Goal: Information Seeking & Learning: Understand process/instructions

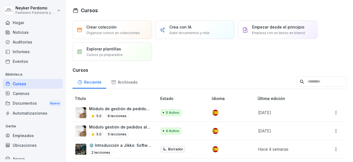
click at [38, 83] on div "Cursos" at bounding box center [33, 84] width 60 height 10
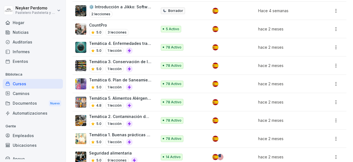
scroll to position [55, 0]
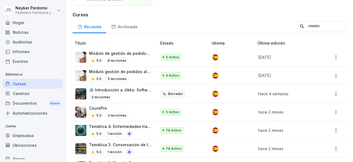
click at [135, 76] on div "5.0 5 lecciones" at bounding box center [120, 78] width 62 height 7
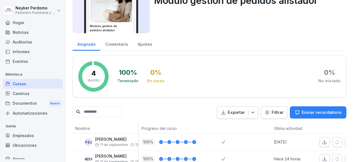
scroll to position [85, 0]
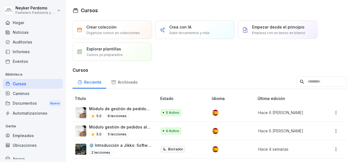
click at [135, 110] on font "Módulo de gestión de pedidos administrador" at bounding box center [132, 108] width 87 height 5
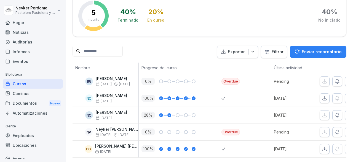
scroll to position [102, 0]
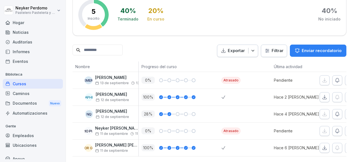
click at [340, 111] on icon "button" at bounding box center [338, 114] width 6 height 6
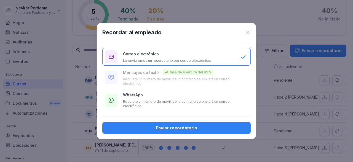
click at [192, 103] on font "Requiere un número de móvil, de lo contrario se enviará un correo electrónico." at bounding box center [176, 103] width 107 height 9
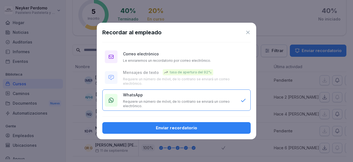
click at [179, 124] on button "Enviar recordatorio" at bounding box center [176, 128] width 149 height 12
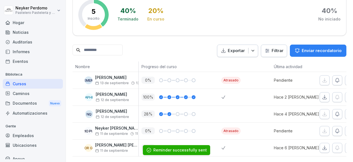
click at [36, 86] on div "Cursos" at bounding box center [33, 84] width 60 height 10
